Goal: Transaction & Acquisition: Purchase product/service

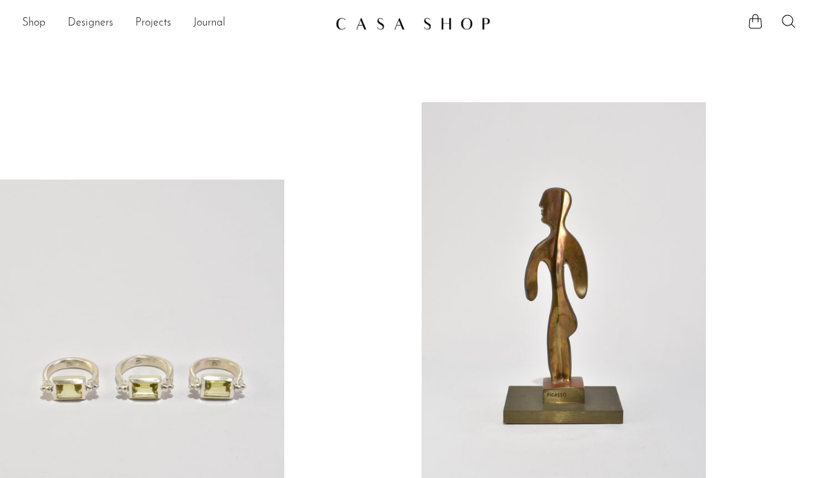
scroll to position [387, 0]
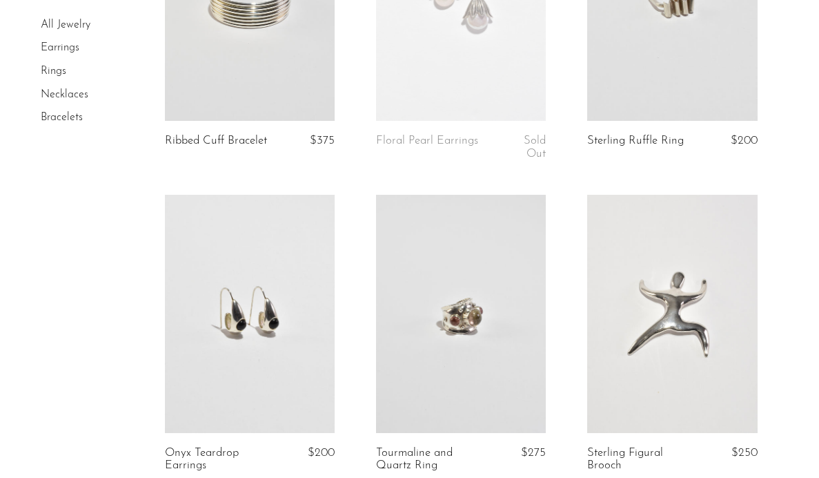
scroll to position [975, 0]
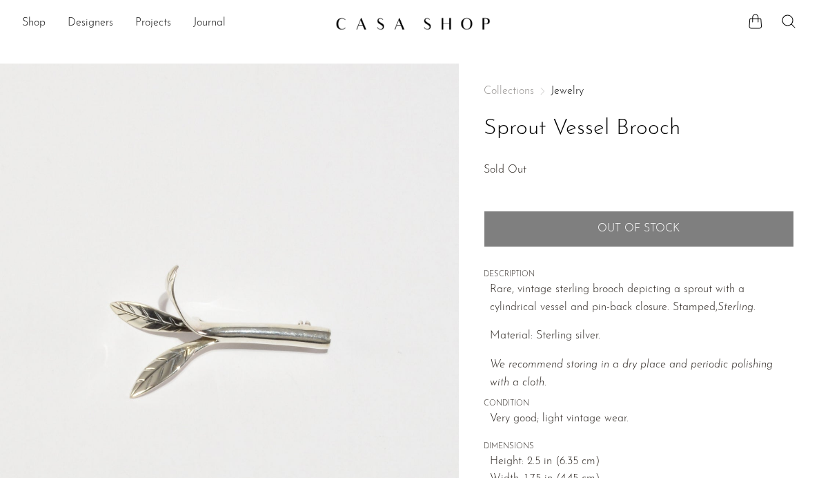
scroll to position [240, 0]
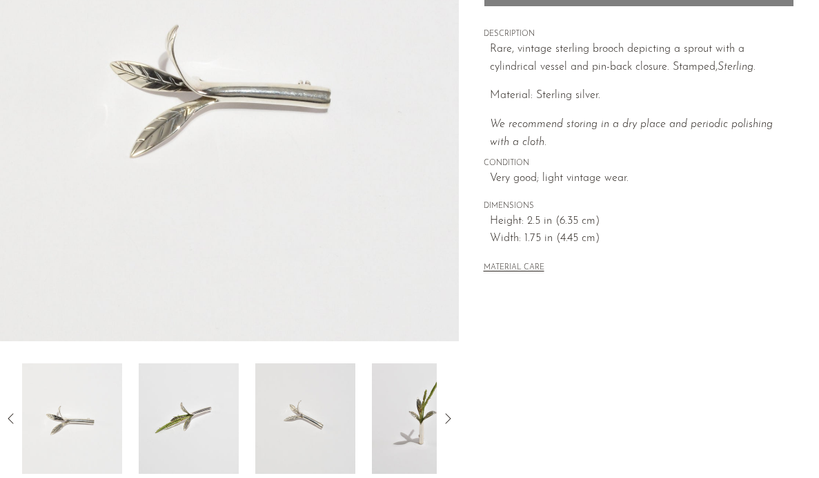
click at [411, 404] on img at bounding box center [422, 418] width 100 height 110
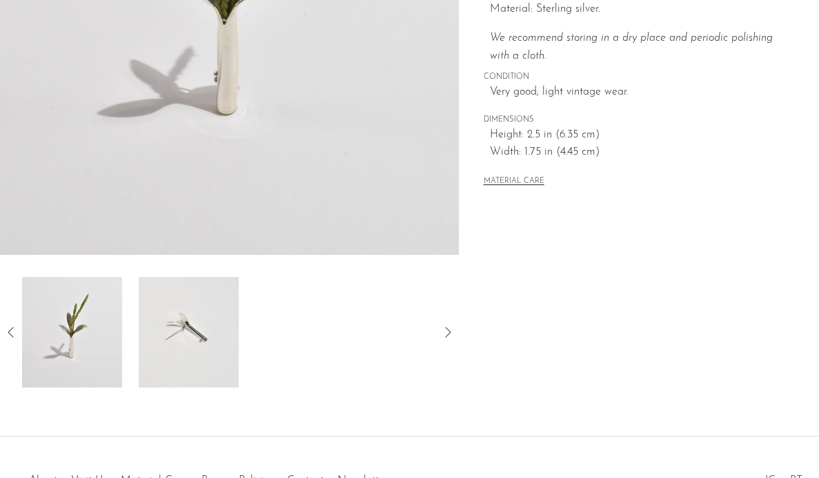
scroll to position [373, 0]
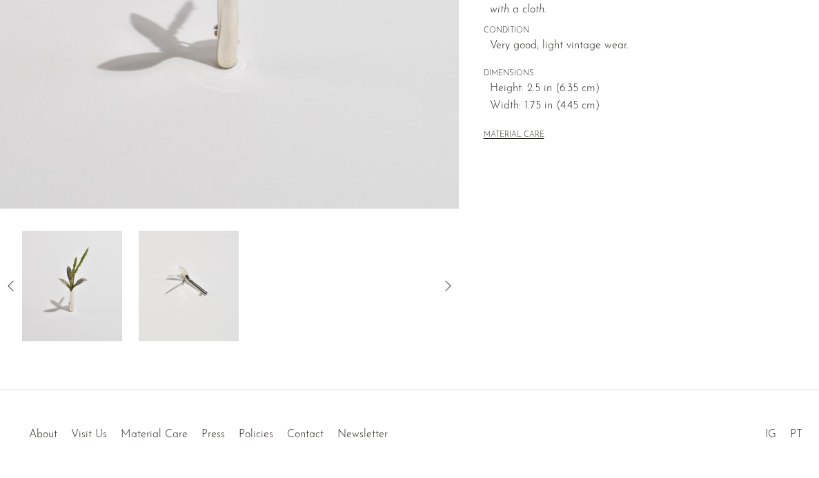
click at [199, 309] on img at bounding box center [189, 286] width 100 height 110
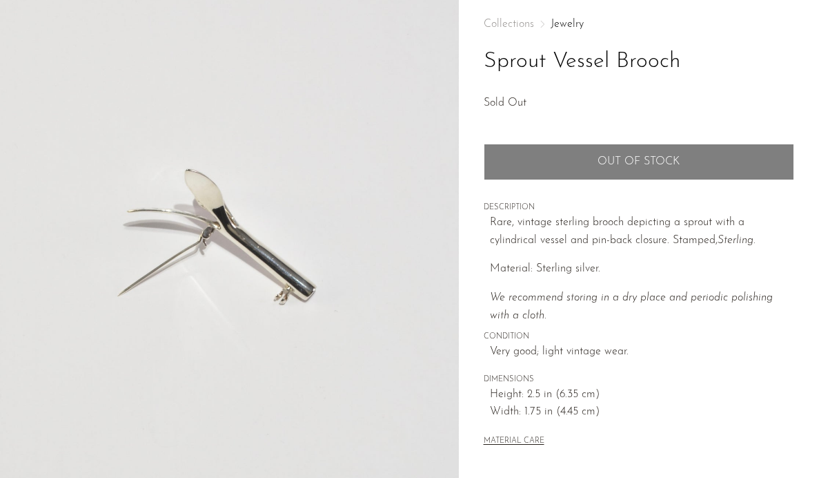
scroll to position [239, 0]
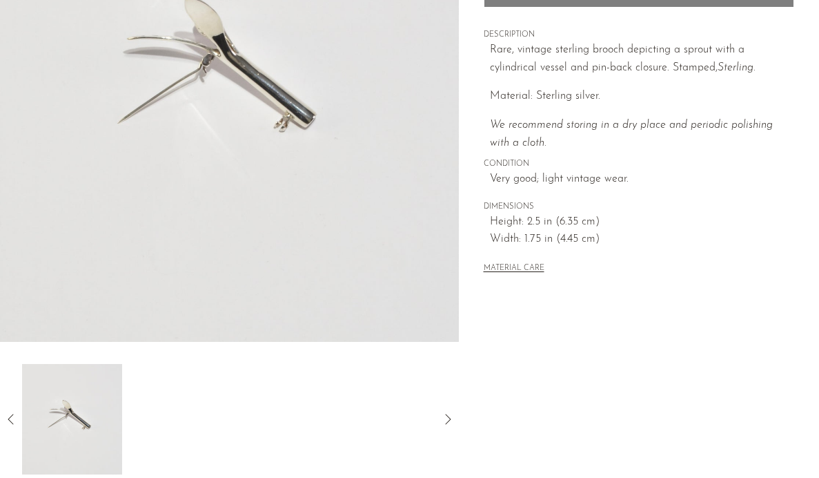
click at [15, 417] on icon at bounding box center [11, 419] width 17 height 17
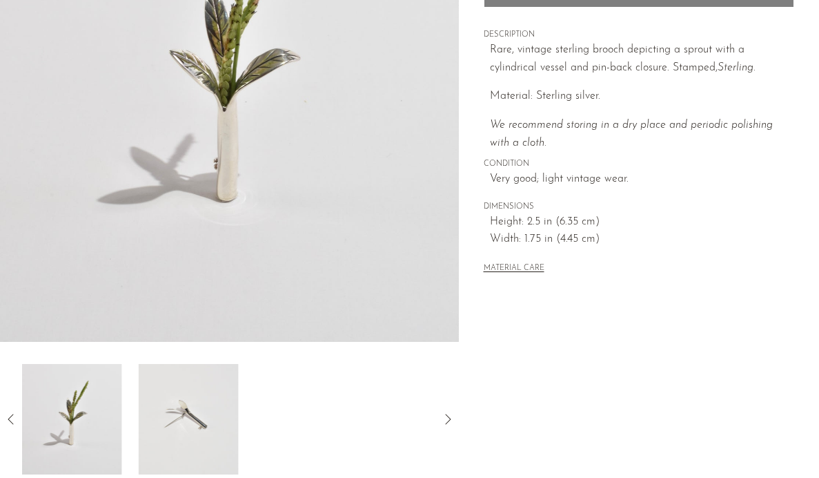
click at [77, 418] on img at bounding box center [72, 419] width 100 height 110
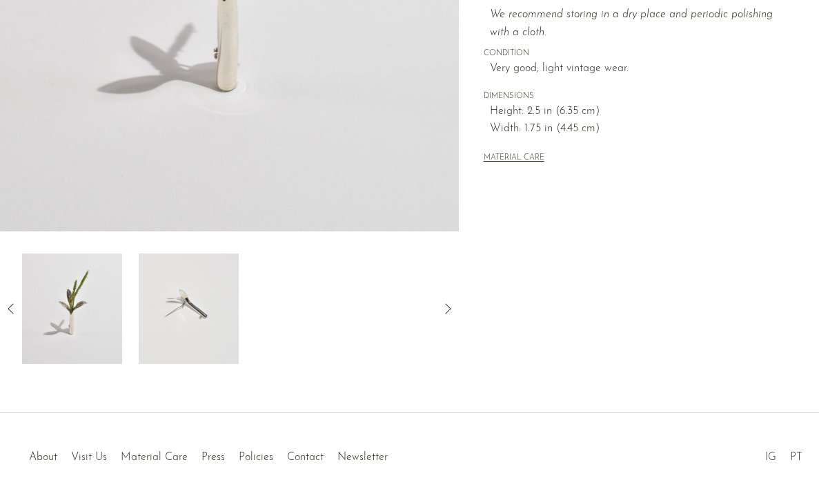
scroll to position [421, 0]
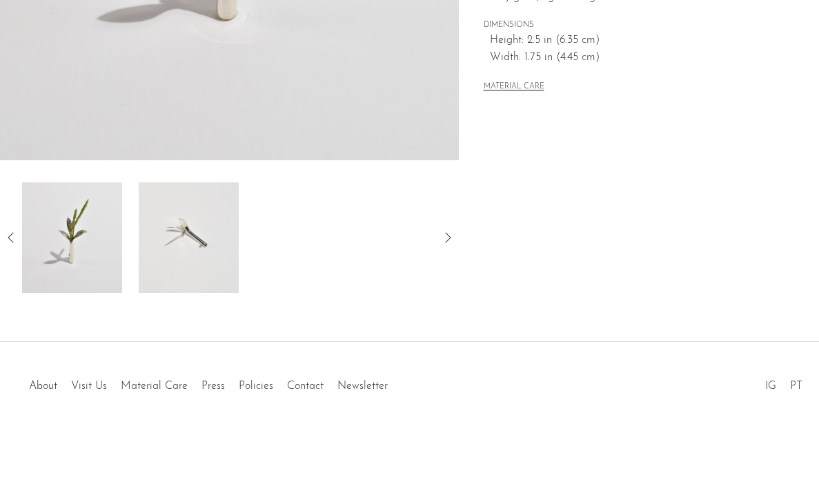
click at [19, 242] on icon at bounding box center [11, 237] width 17 height 17
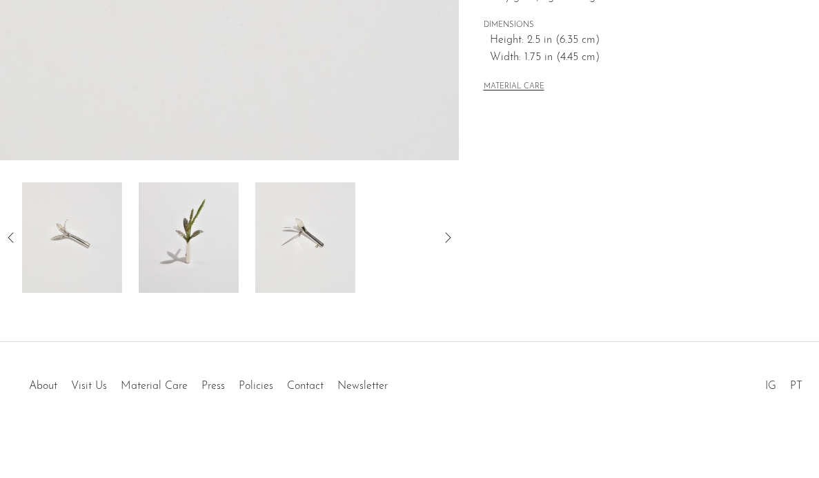
click at [86, 242] on img at bounding box center [72, 237] width 100 height 110
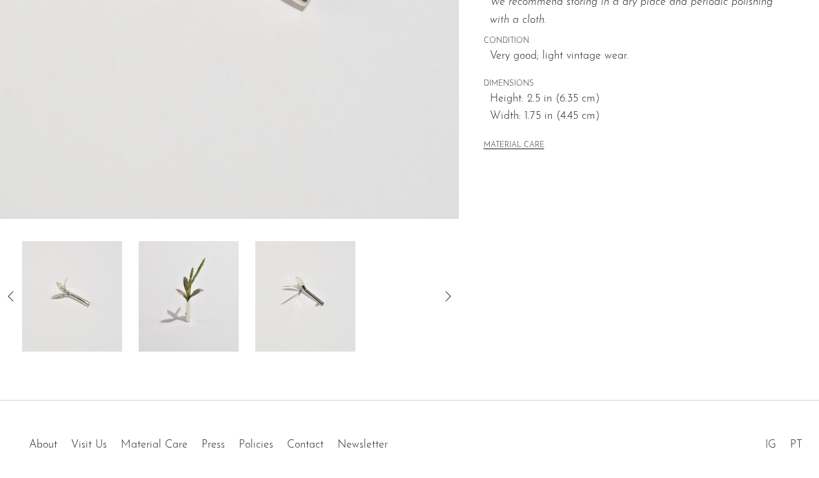
scroll to position [395, 0]
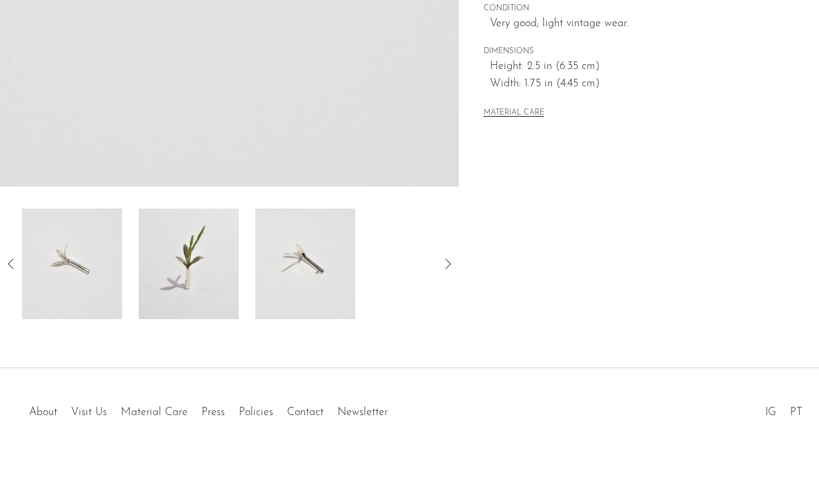
click at [19, 255] on icon at bounding box center [11, 263] width 17 height 17
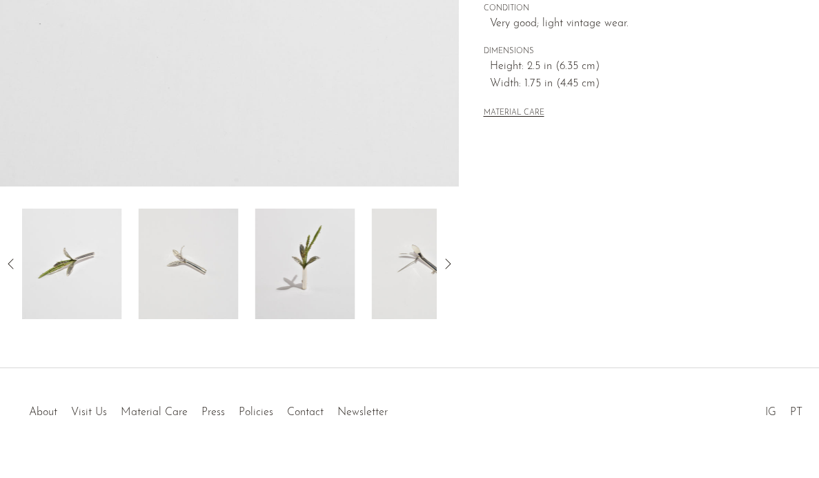
click at [59, 260] on img at bounding box center [72, 263] width 100 height 110
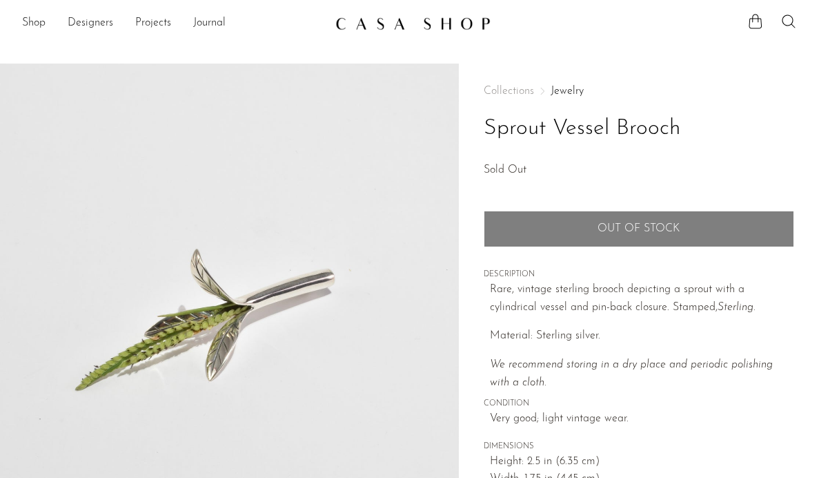
scroll to position [-1, 0]
